Goal: Task Accomplishment & Management: Use online tool/utility

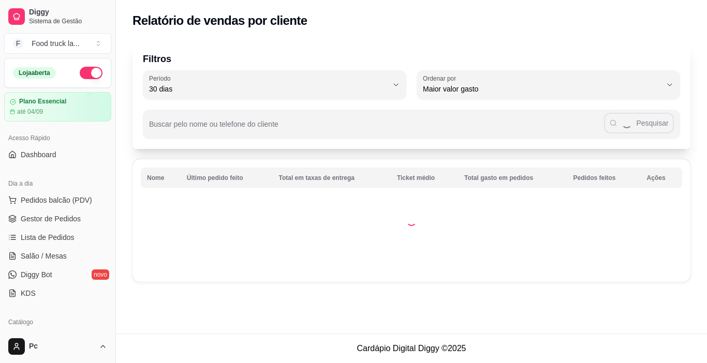
select select "30"
select select "HIGHEST_TOTAL_SPENT_WITH_ORDERS"
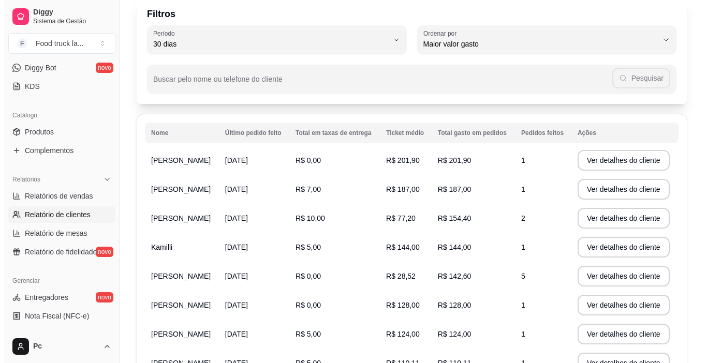
scroll to position [52, 0]
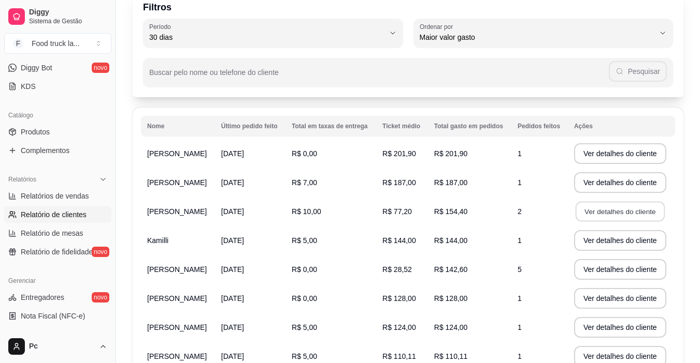
click at [620, 209] on button "Ver detalhes do cliente" at bounding box center [619, 212] width 89 height 20
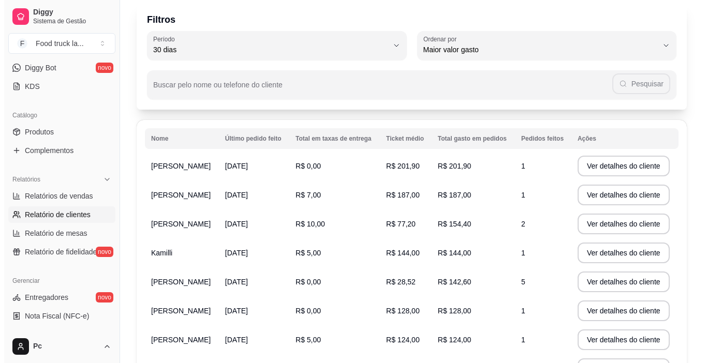
scroll to position [91, 0]
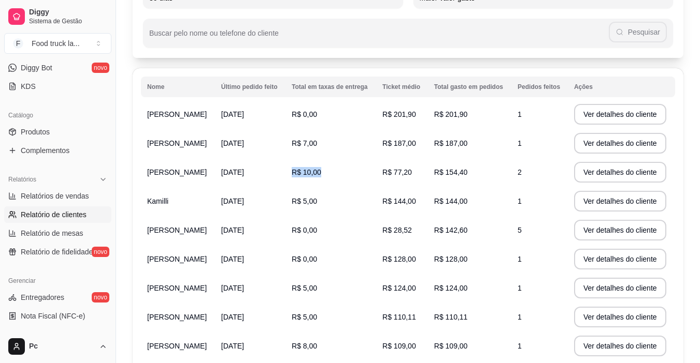
drag, startPoint x: 307, startPoint y: 174, endPoint x: 361, endPoint y: 173, distance: 54.9
click at [354, 173] on td "R$ 10,00" at bounding box center [330, 172] width 91 height 29
drag, startPoint x: 308, startPoint y: 174, endPoint x: 390, endPoint y: 169, distance: 82.5
click at [376, 170] on td "R$ 10,00" at bounding box center [330, 172] width 91 height 29
click at [592, 170] on button "Ver detalhes do cliente" at bounding box center [620, 172] width 92 height 21
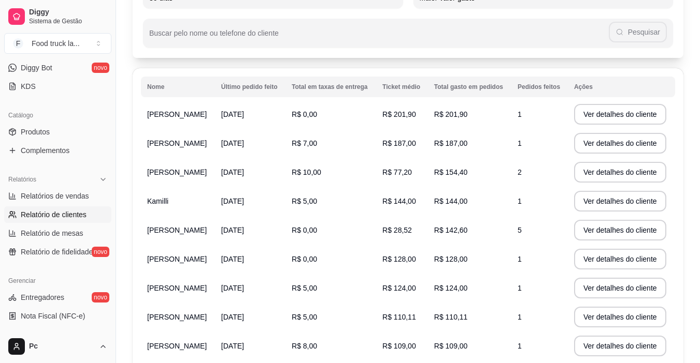
scroll to position [0, 0]
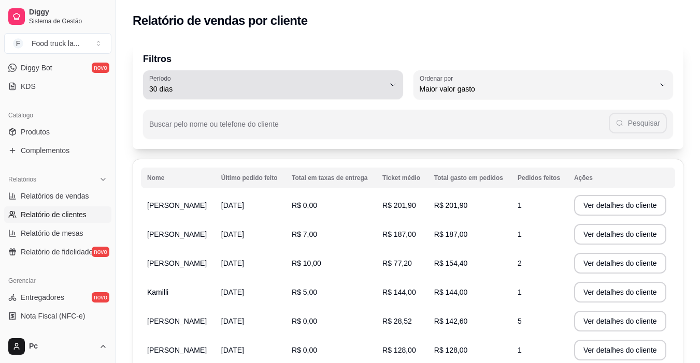
click at [391, 84] on icon "button" at bounding box center [392, 85] width 8 height 8
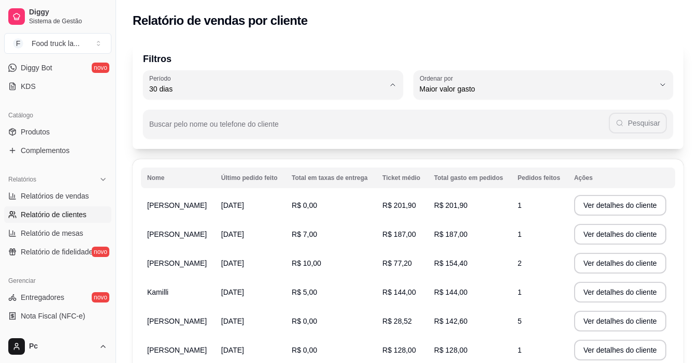
click at [172, 149] on span "7 dias" at bounding box center [268, 148] width 224 height 10
type input "7"
select select "7"
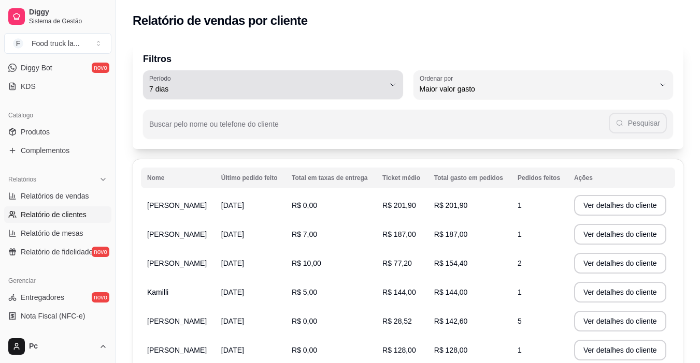
click at [389, 84] on icon "button" at bounding box center [392, 85] width 8 height 8
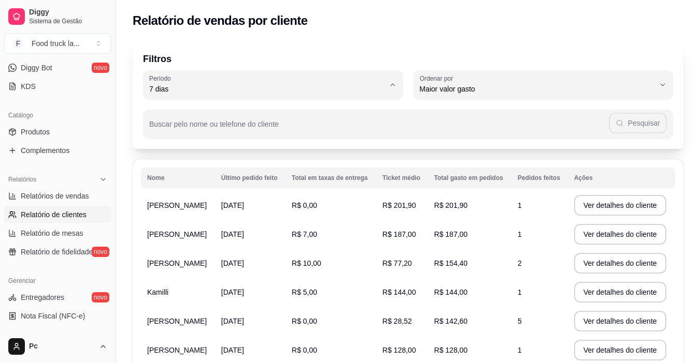
click at [183, 165] on span "15 dias" at bounding box center [268, 164] width 224 height 10
type input "15"
select select "15"
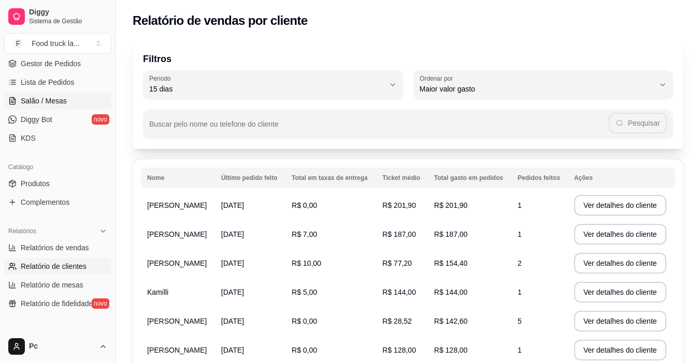
scroll to position [104, 0]
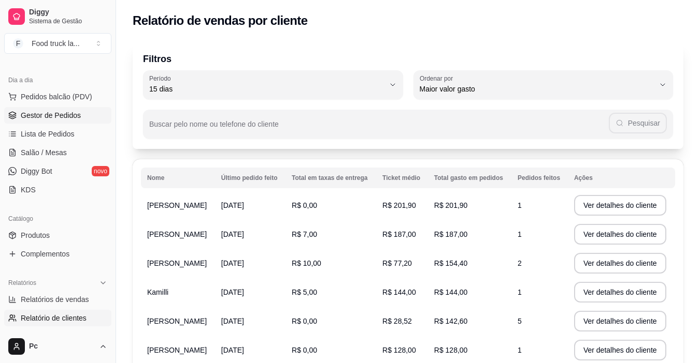
click at [69, 119] on span "Gestor de Pedidos" at bounding box center [51, 115] width 60 height 10
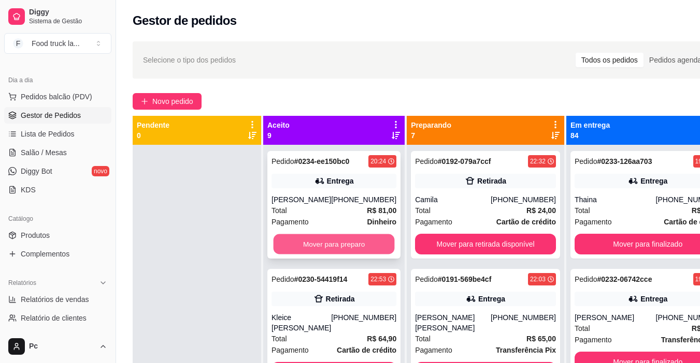
click at [353, 241] on button "Mover para preparo" at bounding box center [333, 245] width 121 height 20
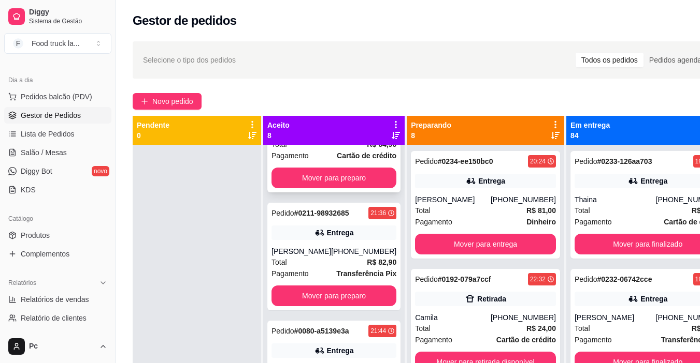
scroll to position [104, 0]
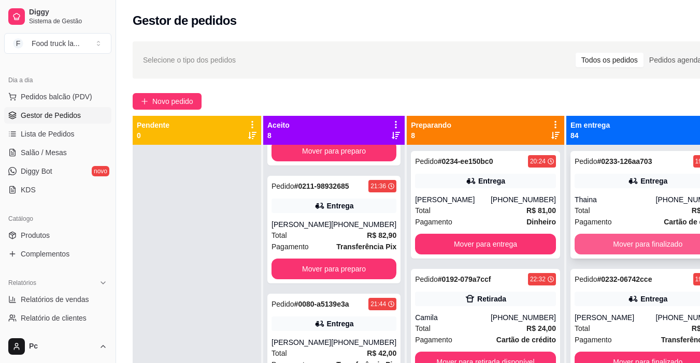
click at [629, 240] on button "Mover para finalizado" at bounding box center [647, 244] width 147 height 21
click at [600, 244] on button "Mover para finalizado" at bounding box center [647, 244] width 147 height 21
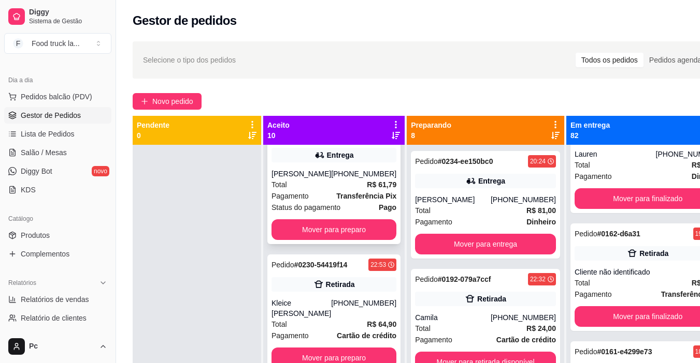
scroll to position [0, 0]
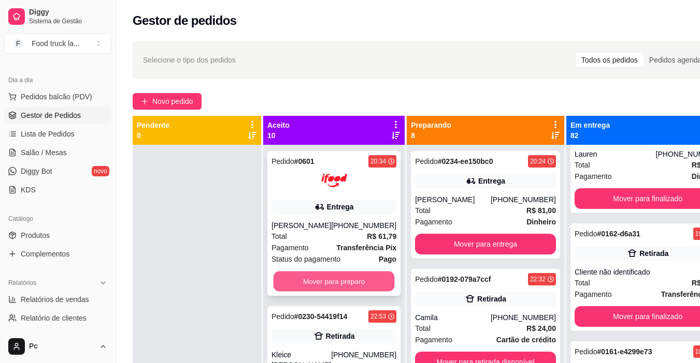
click at [337, 285] on button "Mover para preparo" at bounding box center [333, 282] width 121 height 20
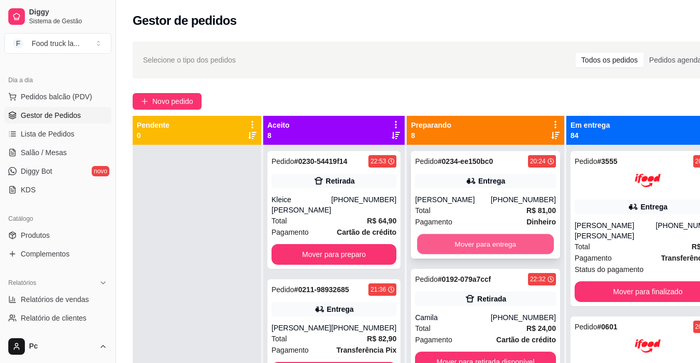
click at [490, 249] on button "Mover para entrega" at bounding box center [485, 245] width 137 height 20
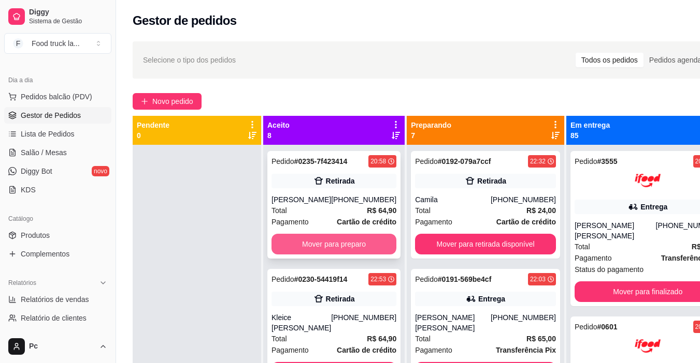
click at [340, 242] on button "Mover para preparo" at bounding box center [333, 244] width 125 height 21
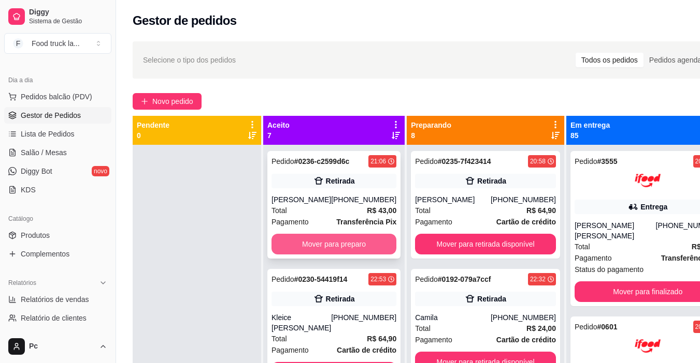
click at [350, 245] on button "Mover para preparo" at bounding box center [333, 244] width 125 height 21
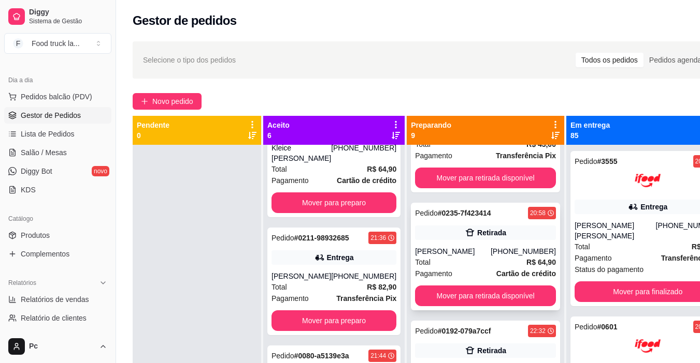
scroll to position [104, 0]
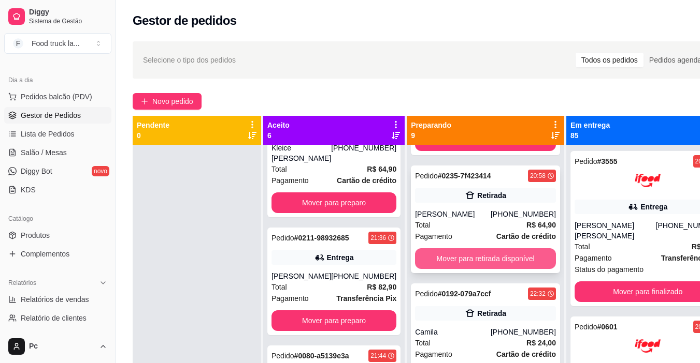
click at [466, 259] on button "Mover para retirada disponível" at bounding box center [485, 259] width 141 height 21
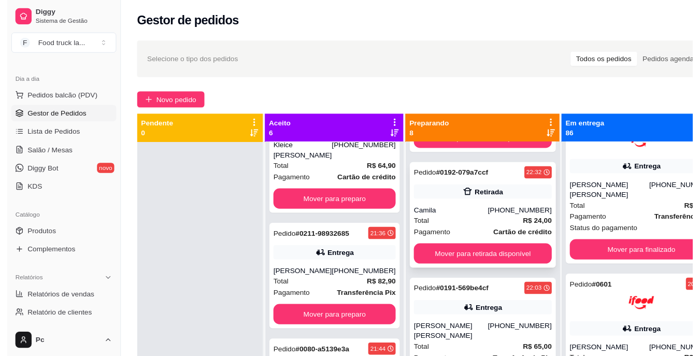
scroll to position [0, 0]
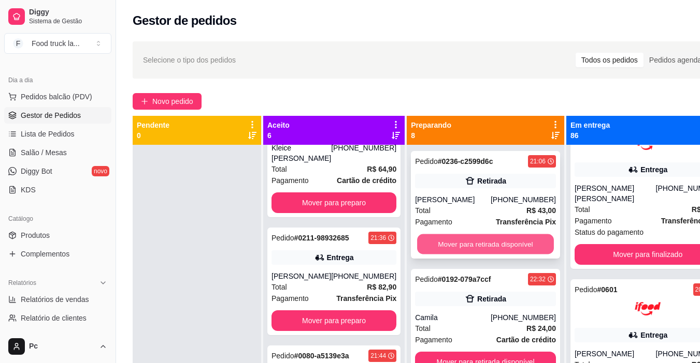
click at [474, 247] on button "Mover para retirada disponível" at bounding box center [485, 245] width 137 height 20
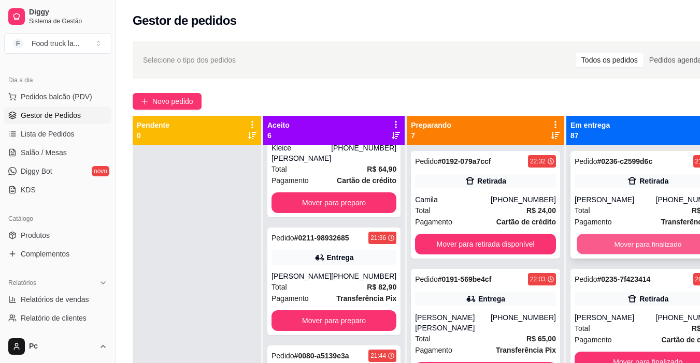
click at [604, 237] on button "Mover para finalizado" at bounding box center [647, 245] width 142 height 20
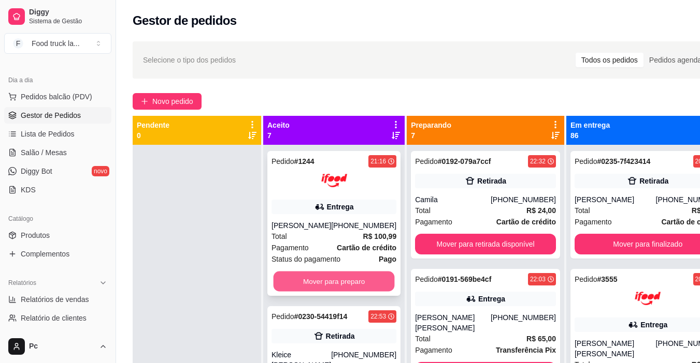
click at [355, 278] on button "Mover para preparo" at bounding box center [333, 282] width 121 height 20
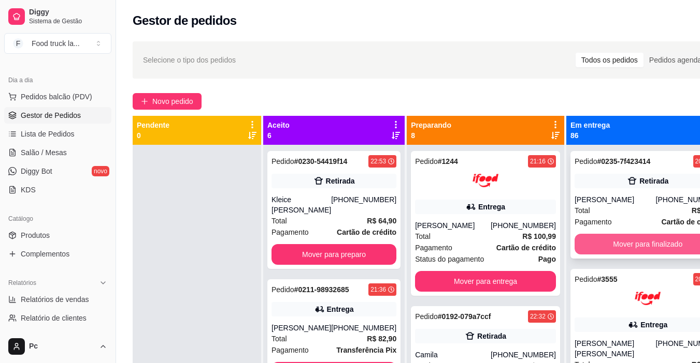
scroll to position [52, 0]
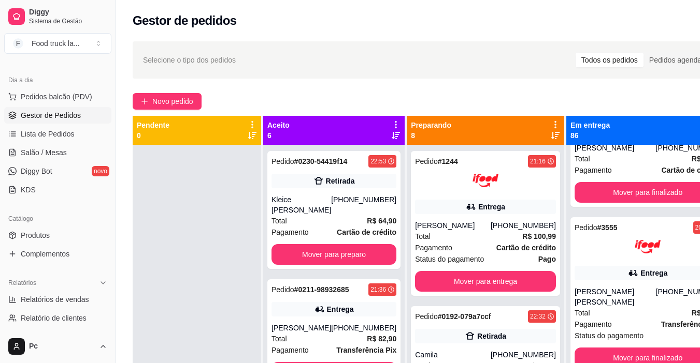
drag, startPoint x: 654, startPoint y: 245, endPoint x: 695, endPoint y: 189, distance: 69.7
click at [695, 189] on div "Selecione o tipo dos pedidos Todos os pedidos Pedidos agendados Novo pedido Pen…" at bounding box center [431, 263] width 631 height 457
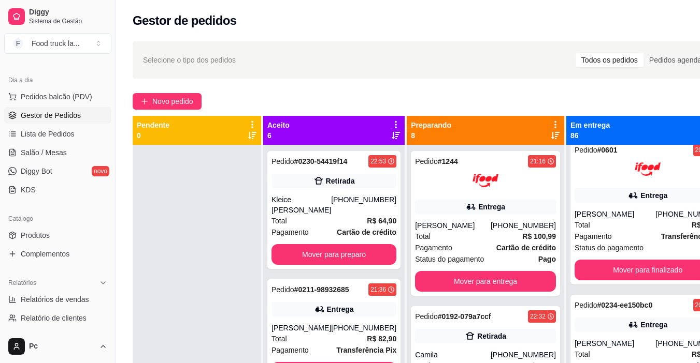
scroll to position [311, 0]
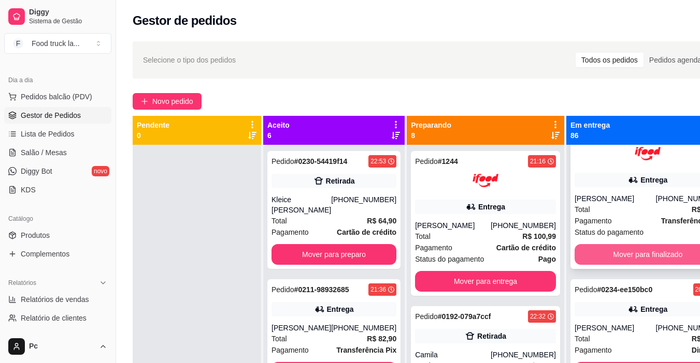
click at [627, 256] on button "Mover para finalizado" at bounding box center [647, 254] width 147 height 21
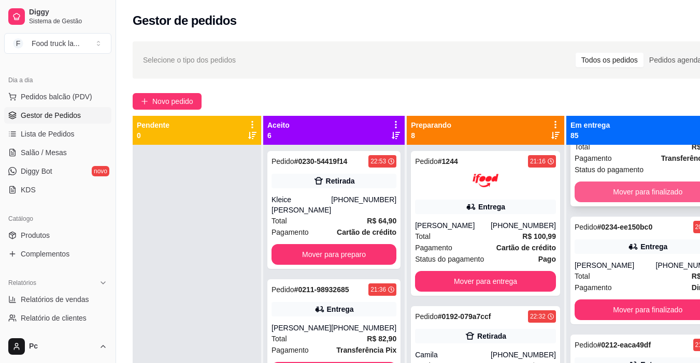
scroll to position [259, 0]
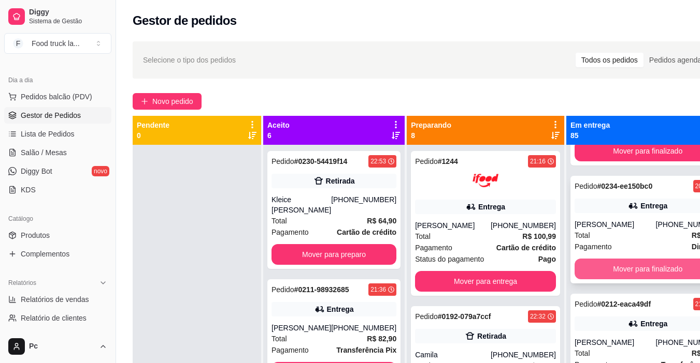
click at [632, 268] on button "Mover para finalizado" at bounding box center [647, 269] width 147 height 21
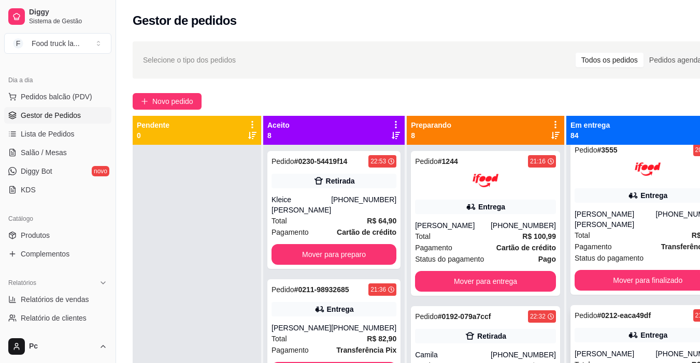
scroll to position [155, 0]
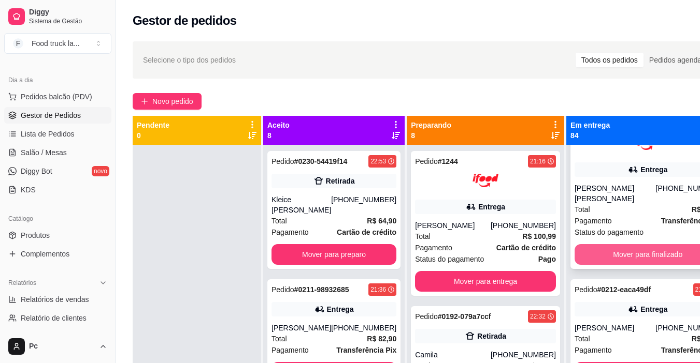
click at [597, 256] on button "Mover para finalizado" at bounding box center [647, 254] width 147 height 21
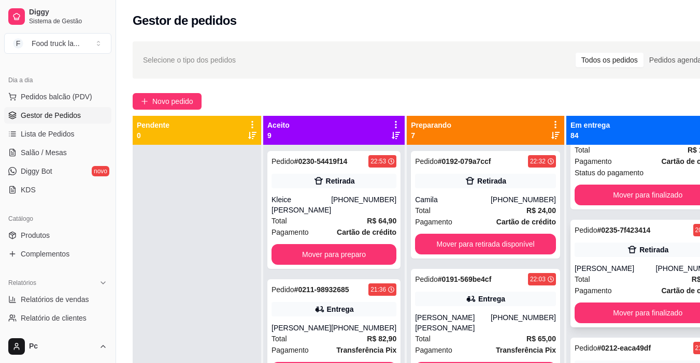
scroll to position [104, 0]
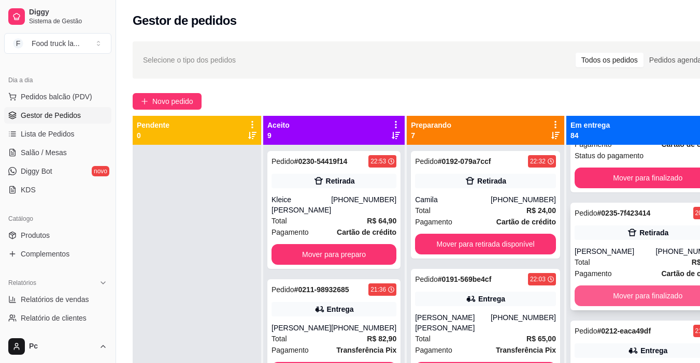
click at [607, 299] on button "Mover para finalizado" at bounding box center [647, 296] width 147 height 21
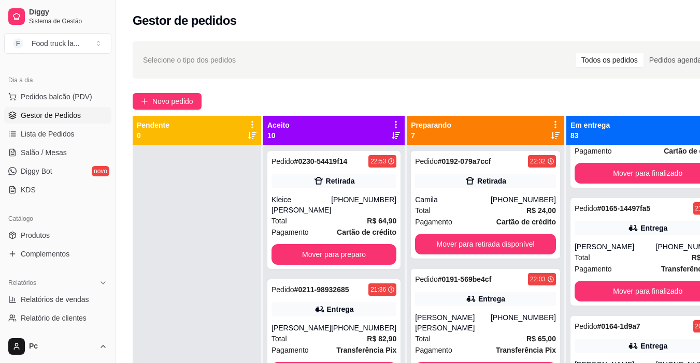
scroll to position [362, 0]
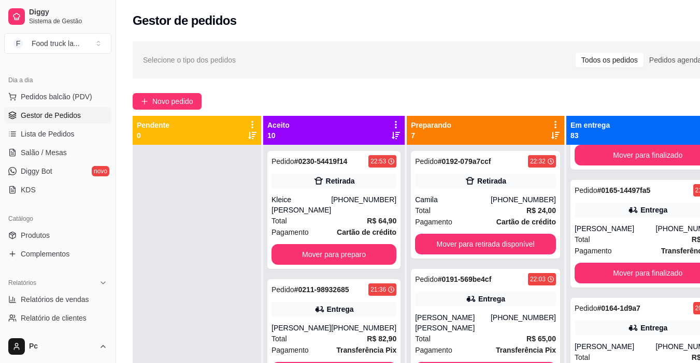
drag, startPoint x: 531, startPoint y: 122, endPoint x: 535, endPoint y: 120, distance: 5.3
click at [535, 120] on div "Preparando 7" at bounding box center [484, 130] width 157 height 29
click at [550, 123] on icon at bounding box center [554, 124] width 9 height 9
click at [494, 82] on div "Selecione o tipo dos pedidos Todos os pedidos Pedidos agendados Novo pedido Pen…" at bounding box center [431, 263] width 631 height 457
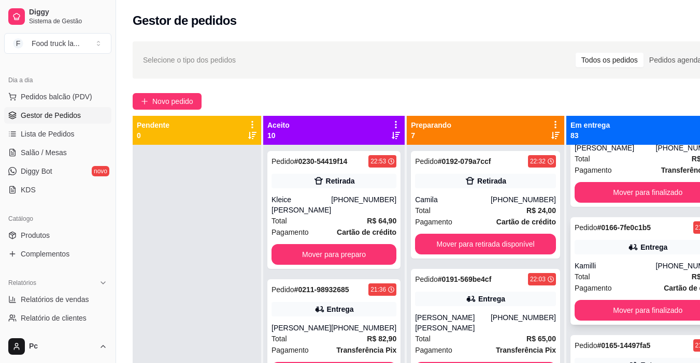
scroll to position [0, 0]
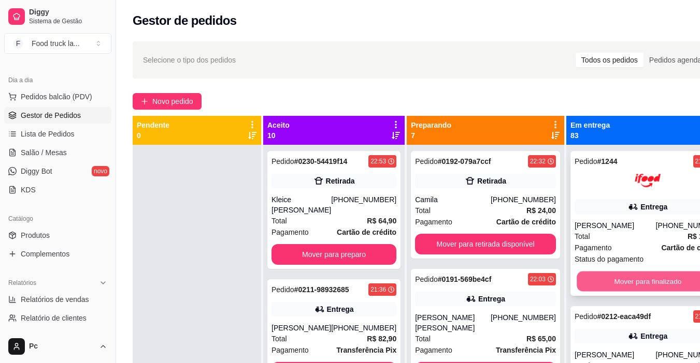
click at [619, 272] on button "Mover para finalizado" at bounding box center [647, 282] width 142 height 20
